Goal: Information Seeking & Learning: Learn about a topic

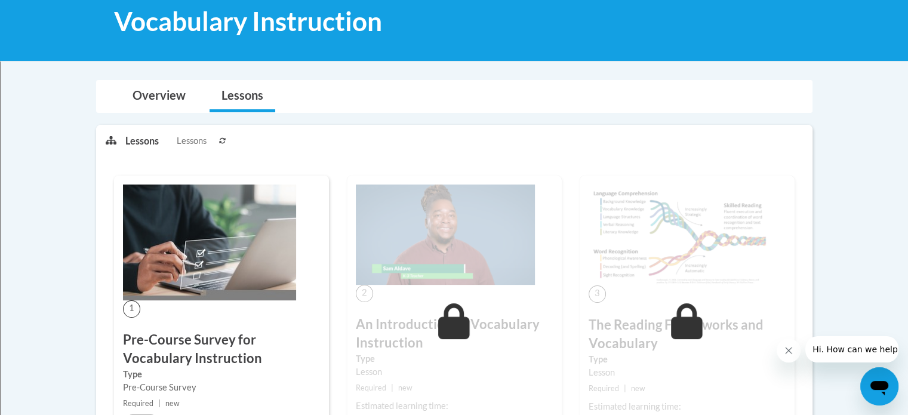
scroll to position [336, 0]
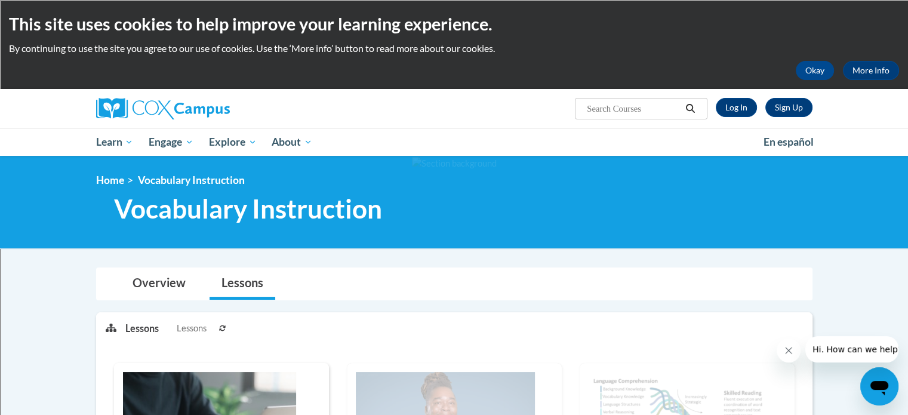
click at [136, 120] on div at bounding box center [209, 108] width 245 height 39
click at [727, 107] on link "Log In" at bounding box center [736, 107] width 41 height 19
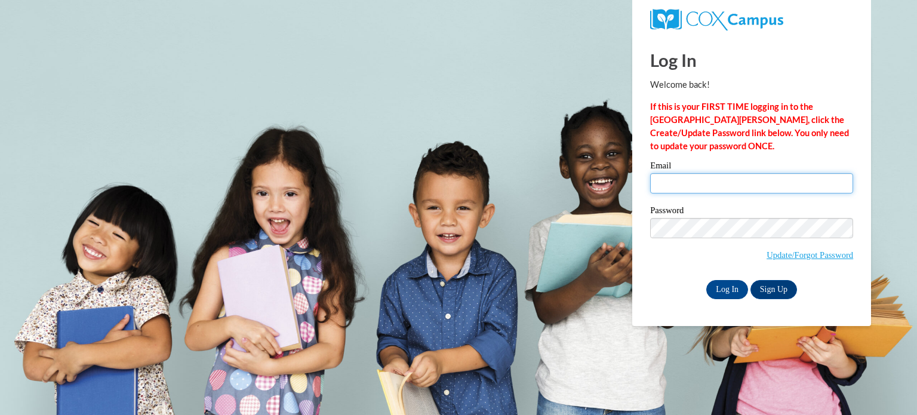
click at [707, 179] on input "Email" at bounding box center [751, 183] width 203 height 20
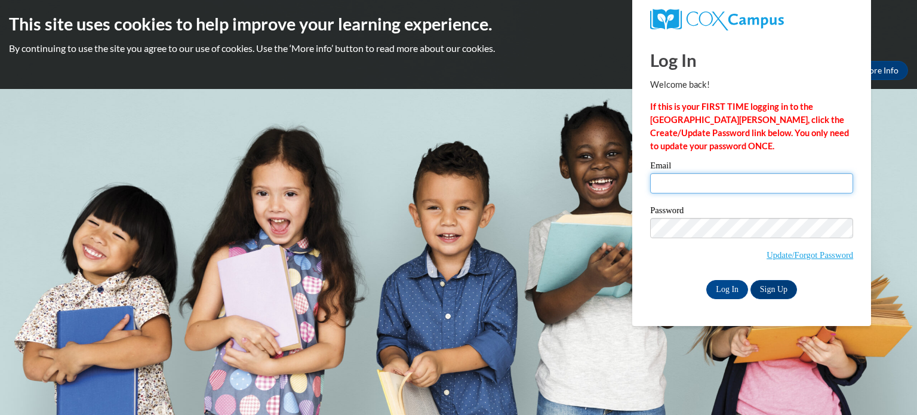
type input "muskkri@sdmfschools.org"
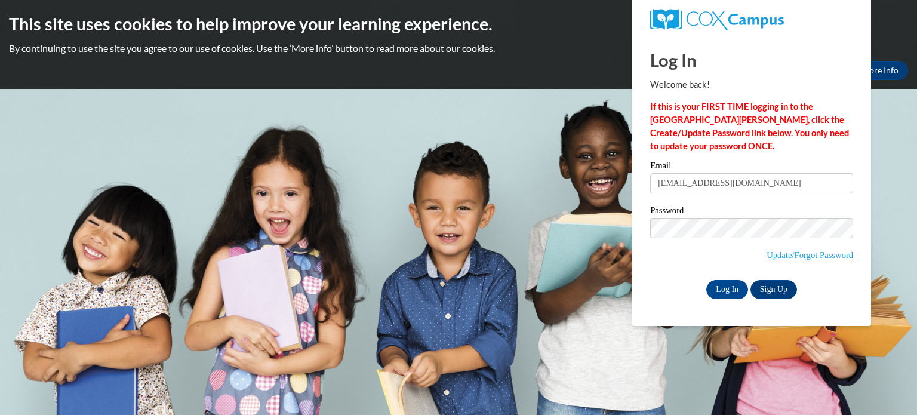
click at [648, 176] on div "Please enter your email! Please enter your password! Email muskkri@sdmfschools.…" at bounding box center [751, 229] width 221 height 137
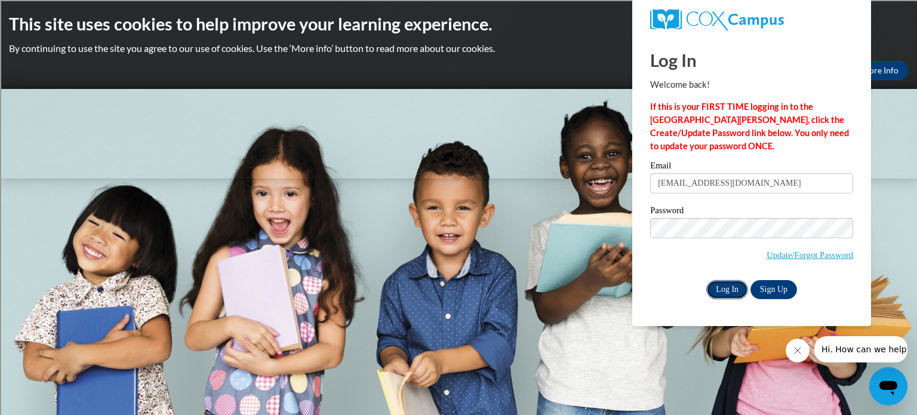
click at [722, 296] on input "Log In" at bounding box center [727, 289] width 42 height 19
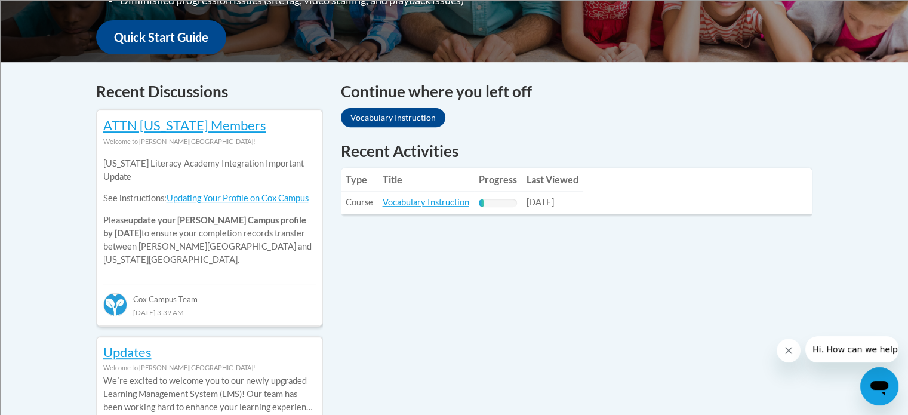
scroll to position [447, 0]
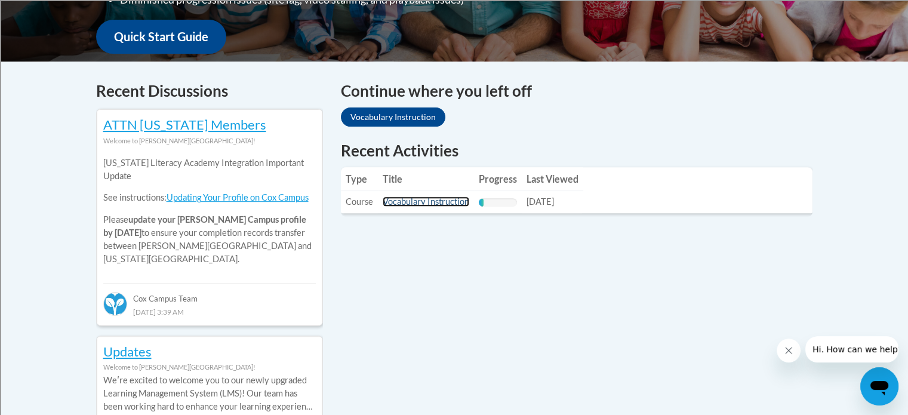
click at [447, 202] on link "Vocabulary Instruction" at bounding box center [426, 201] width 87 height 10
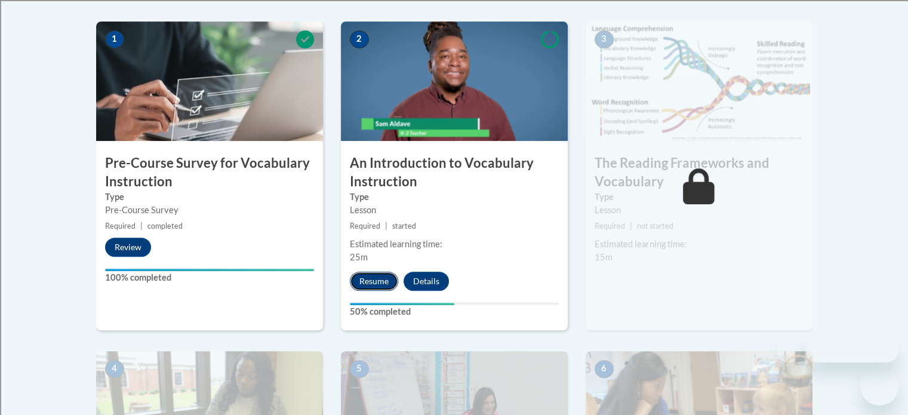
click at [385, 285] on button "Resume" at bounding box center [374, 281] width 48 height 19
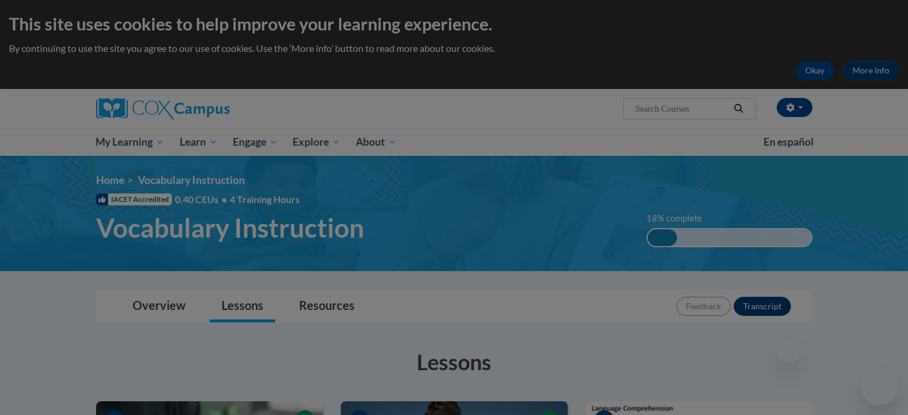
click at [604, 202] on div at bounding box center [454, 207] width 908 height 415
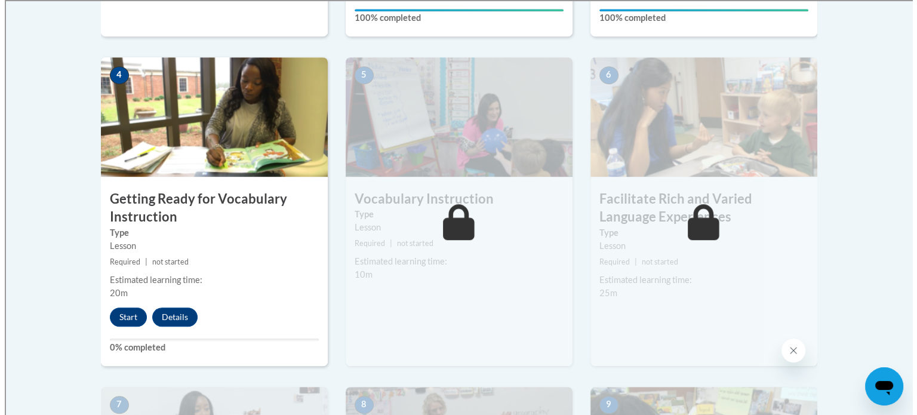
scroll to position [669, 0]
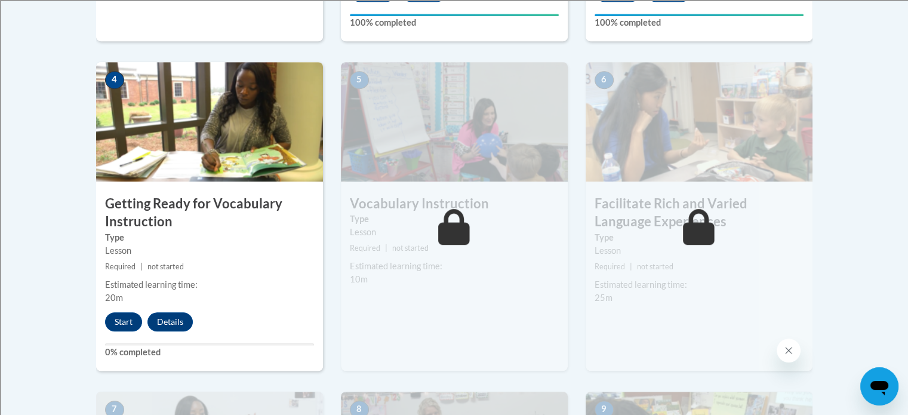
click at [123, 309] on div "4 Getting Ready for Vocabulary Instruction Type Lesson Required | not started E…" at bounding box center [209, 216] width 227 height 309
click at [123, 312] on button "Start" at bounding box center [123, 321] width 37 height 19
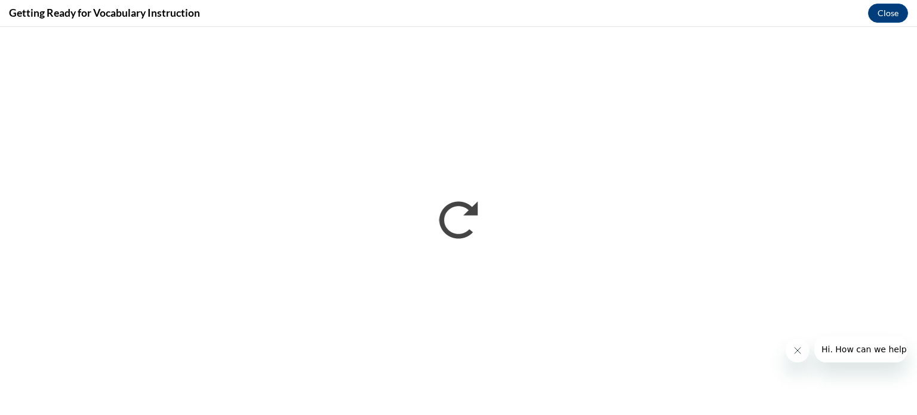
scroll to position [0, 0]
